Goal: Task Accomplishment & Management: Use online tool/utility

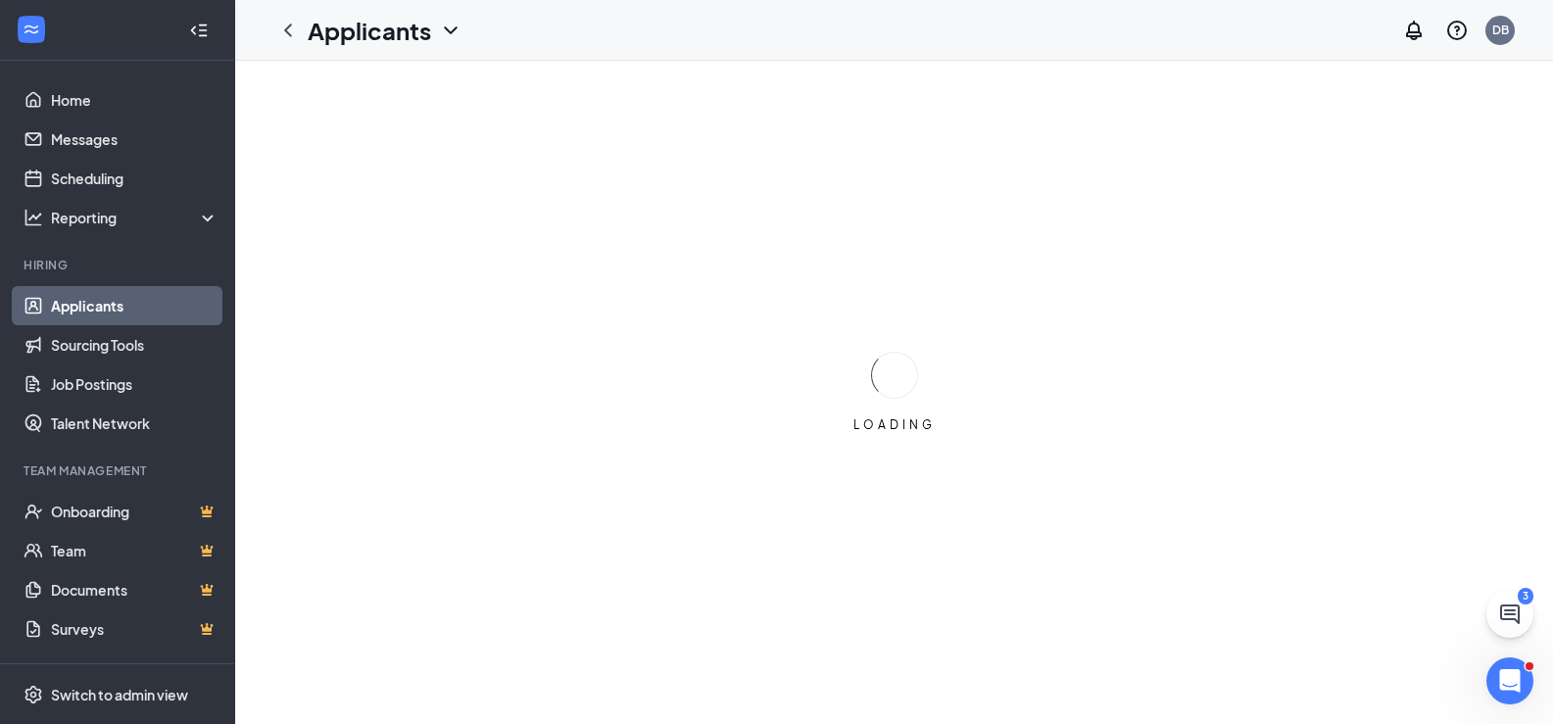
click at [117, 304] on link "Applicants" at bounding box center [135, 305] width 168 height 39
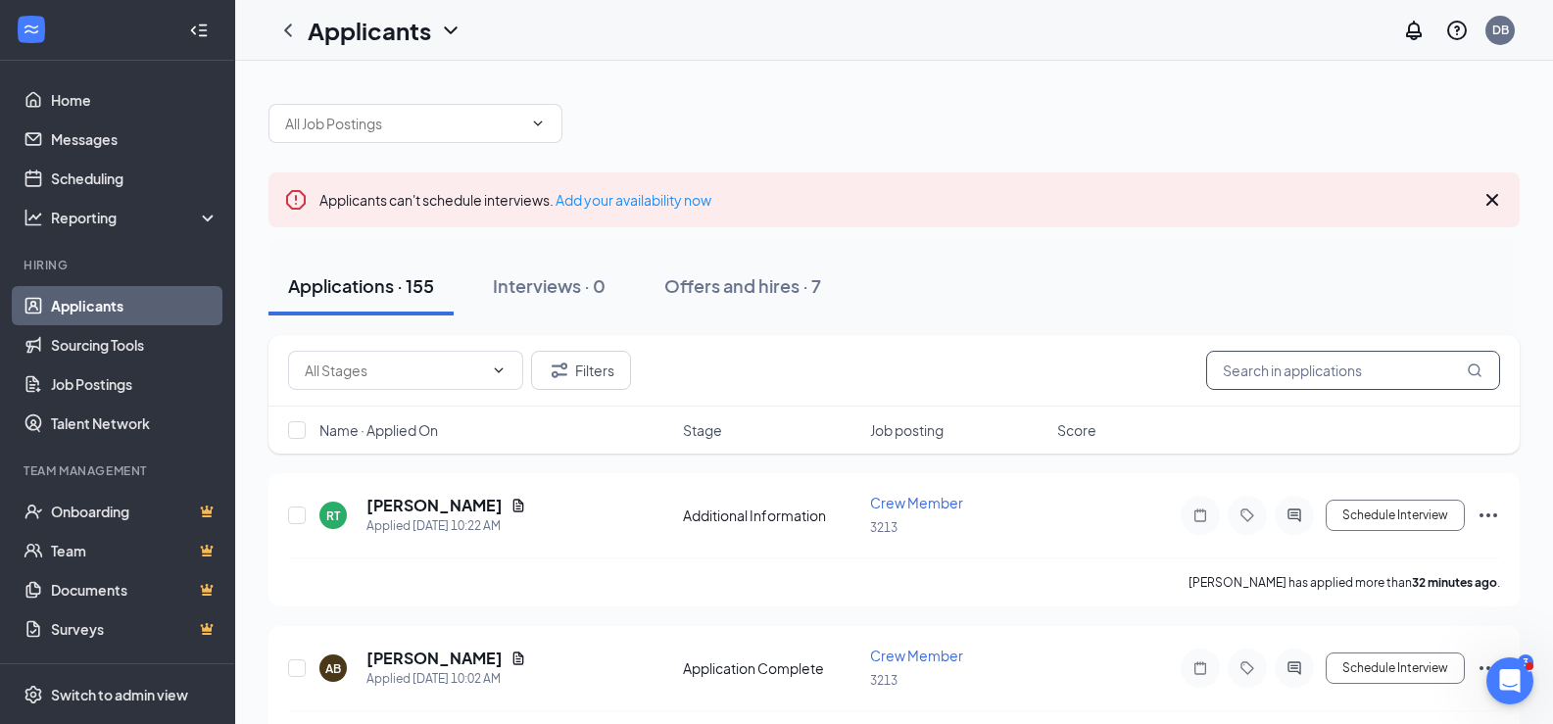
click at [1309, 380] on input "text" at bounding box center [1353, 370] width 294 height 39
type input "younger"
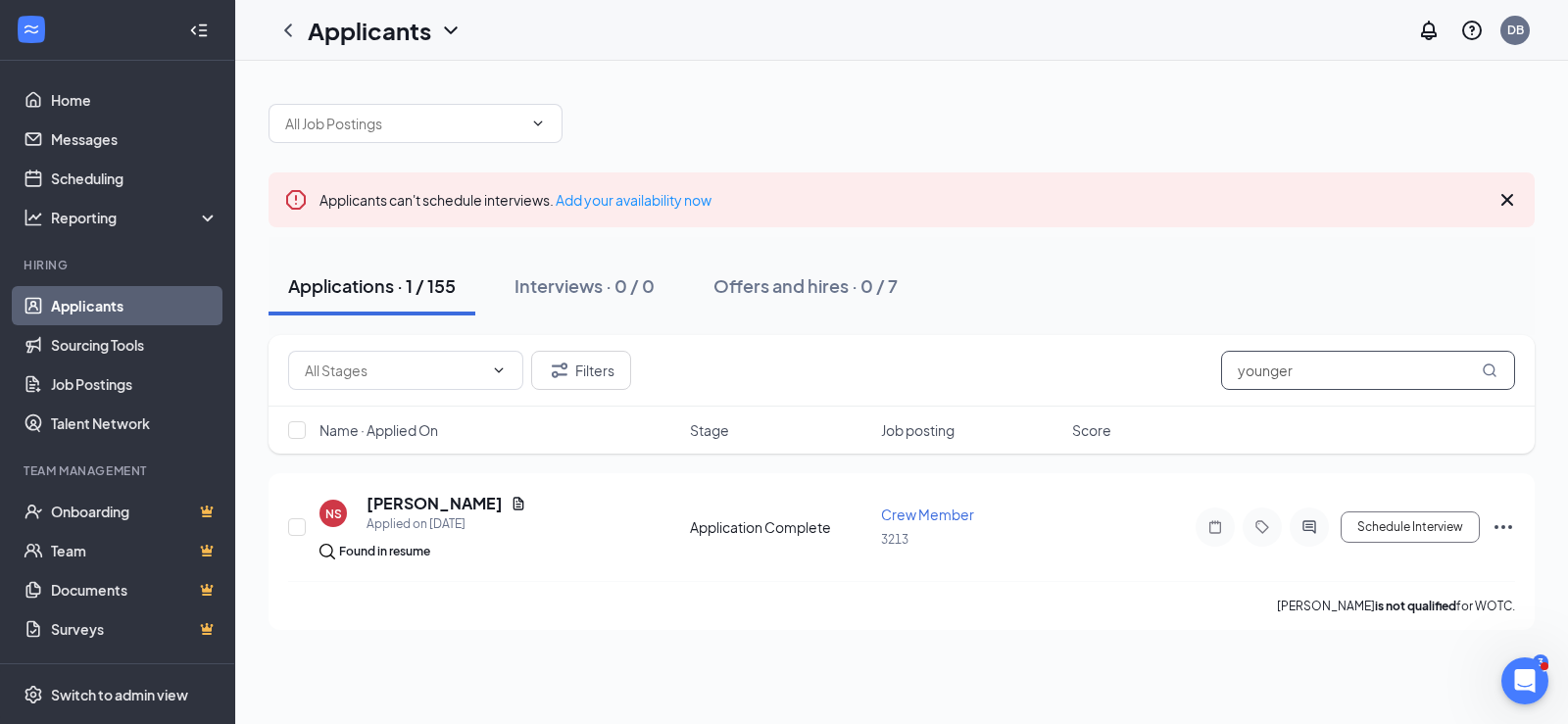
drag, startPoint x: 1306, startPoint y: 366, endPoint x: 1102, endPoint y: 335, distance: 206.2
click at [1102, 335] on div "Filters younger" at bounding box center [901, 371] width 1266 height 72
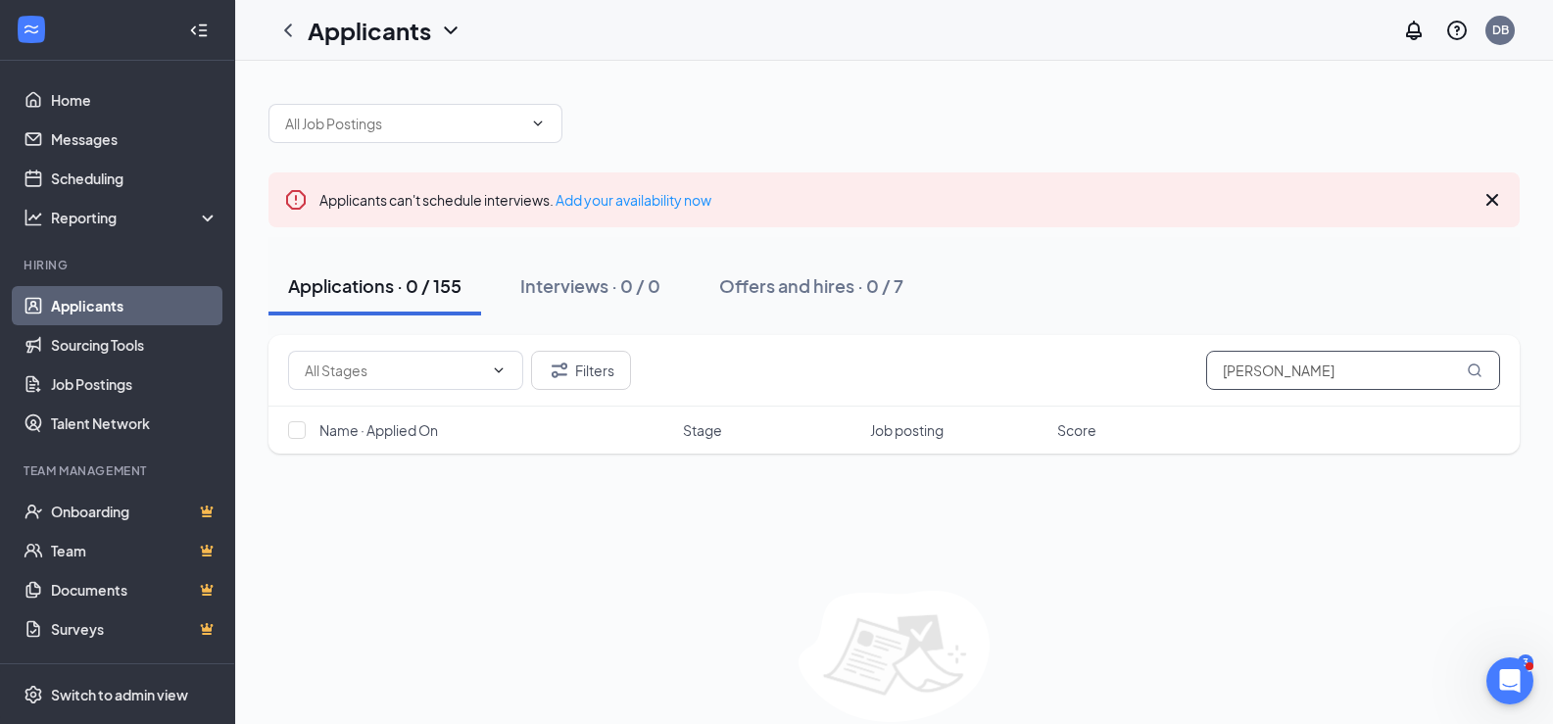
type input "[PERSON_NAME]"
click at [1483, 201] on icon "Cross" at bounding box center [1493, 200] width 24 height 24
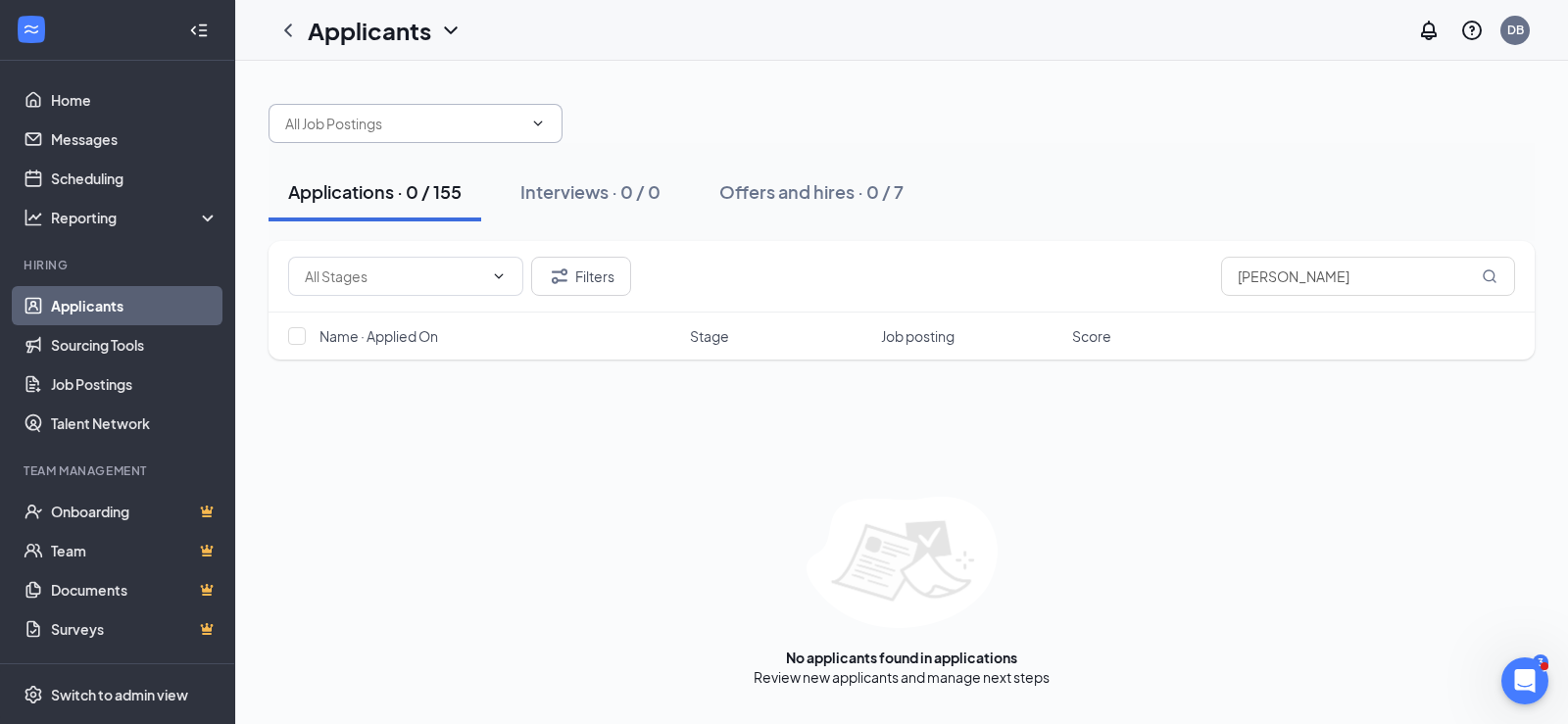
click at [464, 126] on input "text" at bounding box center [403, 124] width 237 height 22
click at [813, 141] on div at bounding box center [901, 113] width 1266 height 59
